Goal: Find specific page/section: Find specific page/section

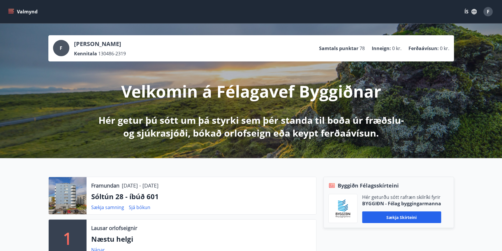
click at [8, 11] on button "Valmynd" at bounding box center [23, 11] width 33 height 10
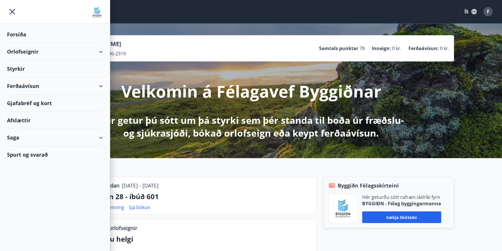
click at [98, 137] on div "Saga" at bounding box center [55, 137] width 96 height 17
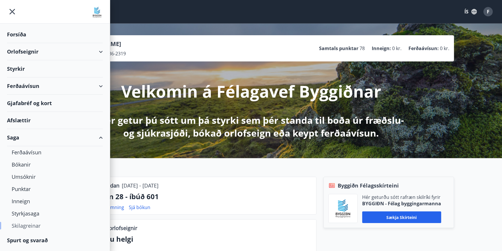
click at [30, 225] on div "Skilagreinar" at bounding box center [55, 226] width 86 height 12
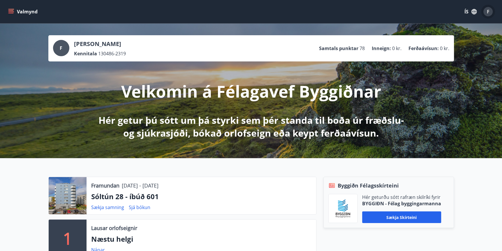
click at [490, 12] on div "F" at bounding box center [487, 11] width 9 height 9
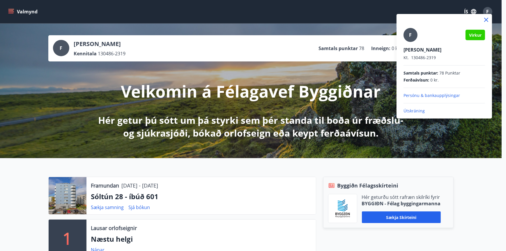
click at [421, 97] on p "Persónu & bankaupplýsingar" at bounding box center [445, 96] width 82 height 6
